Goal: Information Seeking & Learning: Find specific fact

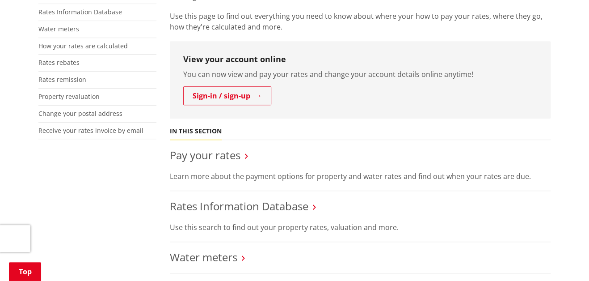
scroll to position [224, 0]
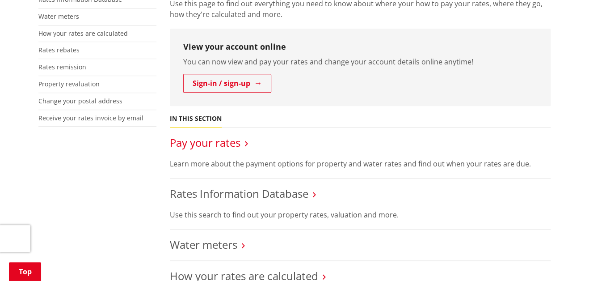
click at [241, 147] on link "Pay your rates" at bounding box center [205, 142] width 71 height 15
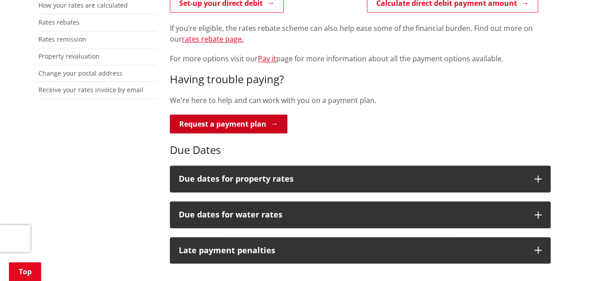
scroll to position [268, 0]
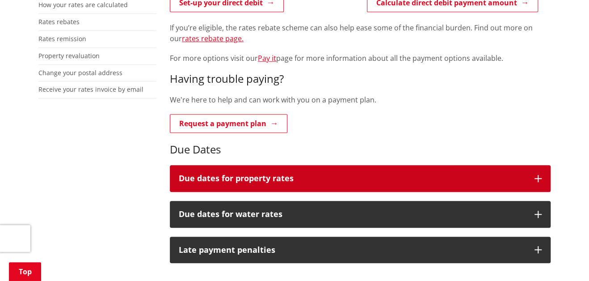
click at [538, 173] on button "Due dates for property rates" at bounding box center [360, 178] width 381 height 27
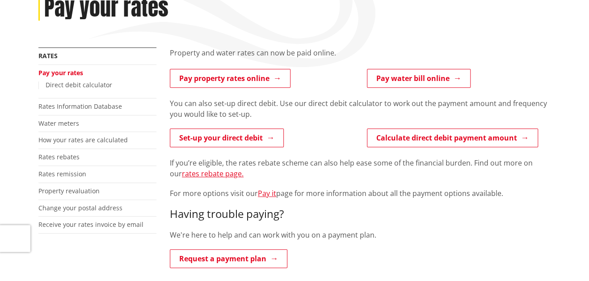
scroll to position [134, 0]
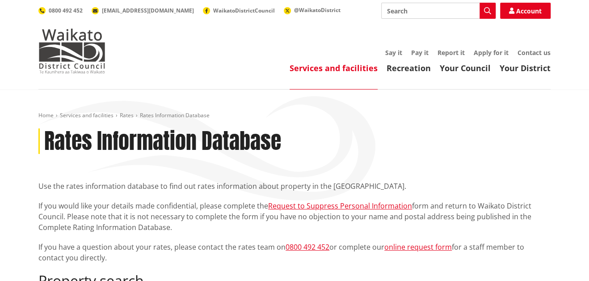
scroll to position [134, 0]
